Goal: Go to known website: Go to known website

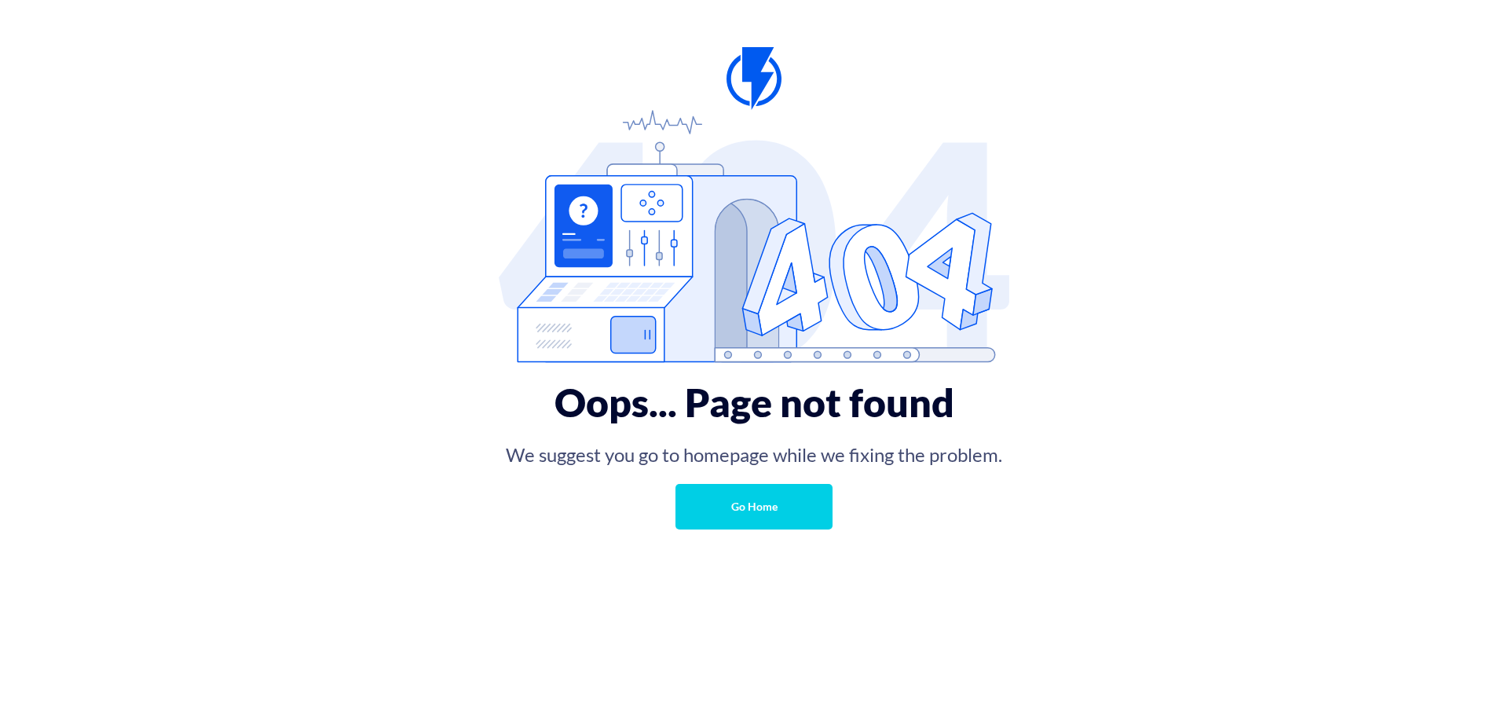
click at [759, 500] on link "Go Home" at bounding box center [753, 507] width 157 height 46
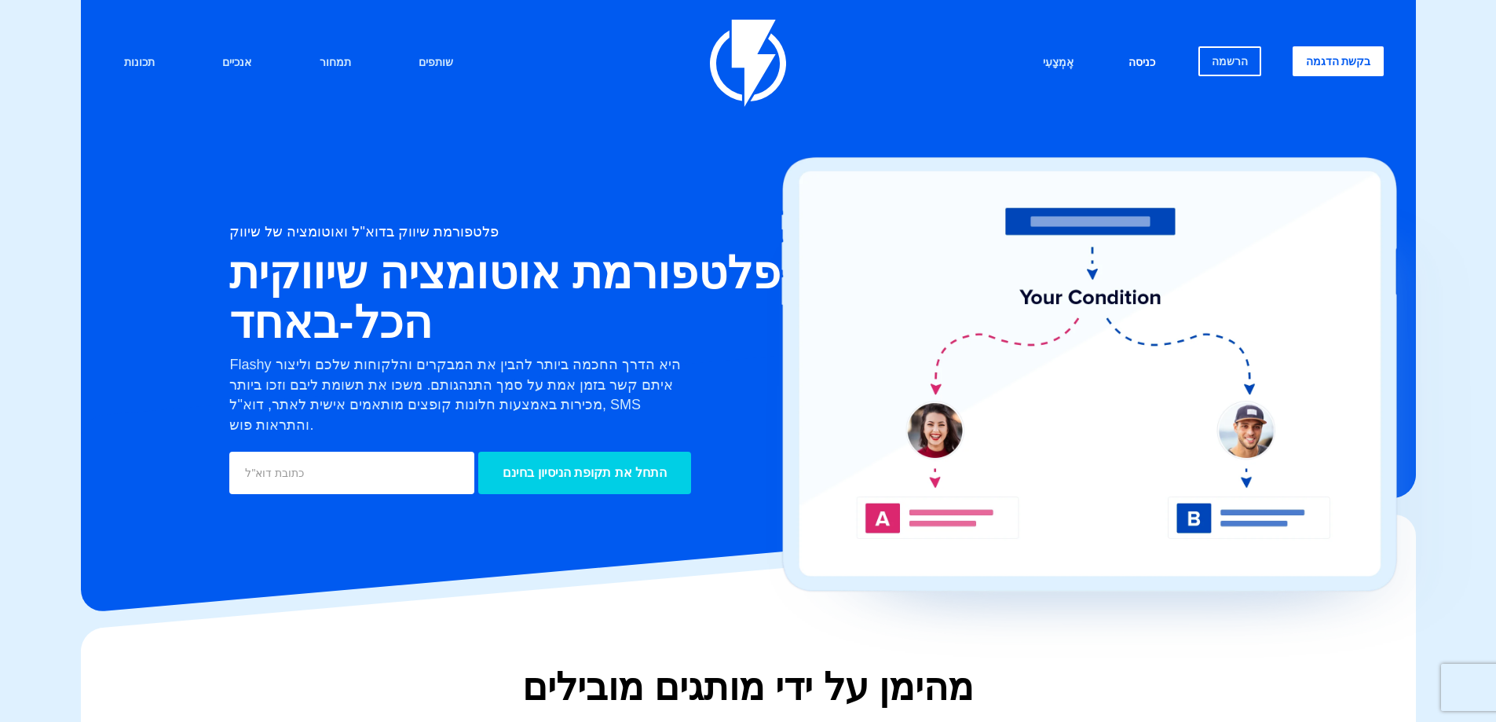
click at [1152, 71] on link "כניסה" at bounding box center [1142, 63] width 50 height 34
click at [1145, 62] on font "כניסה" at bounding box center [1142, 62] width 27 height 13
